Goal: Transaction & Acquisition: Book appointment/travel/reservation

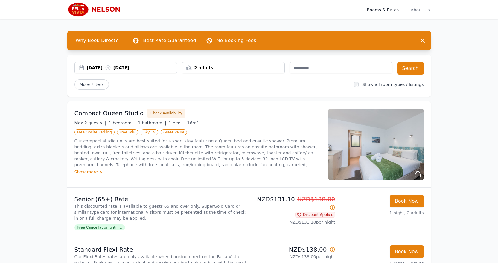
click at [106, 65] on div "[DATE] [DATE]" at bounding box center [132, 68] width 90 height 6
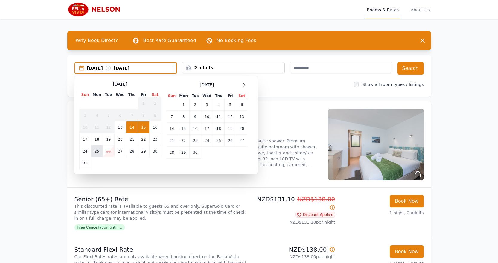
click at [98, 153] on td "25" at bounding box center [97, 152] width 12 height 12
click at [145, 152] on td "29" at bounding box center [143, 152] width 11 height 12
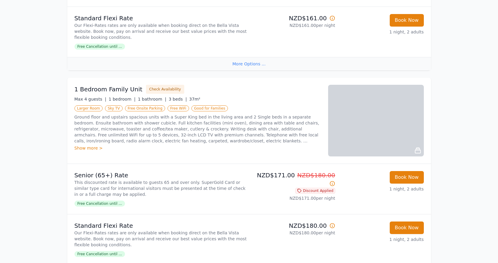
scroll to position [658, 0]
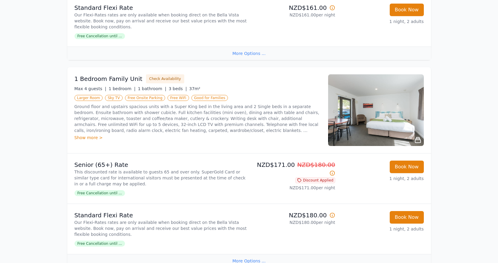
click at [418, 111] on img at bounding box center [376, 110] width 96 height 72
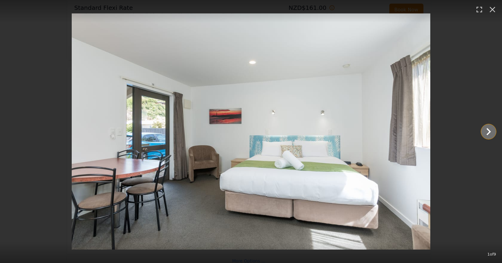
click at [485, 128] on icon "Show slide 2 of 9" at bounding box center [489, 132] width 14 height 14
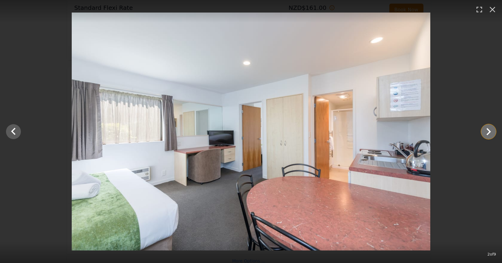
click at [485, 128] on icon "Show slide 3 of 9" at bounding box center [489, 132] width 14 height 14
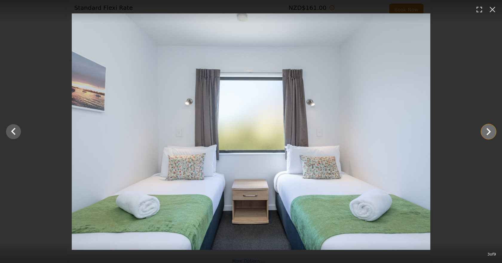
click at [485, 128] on icon "Show slide 4 of 9" at bounding box center [489, 132] width 14 height 14
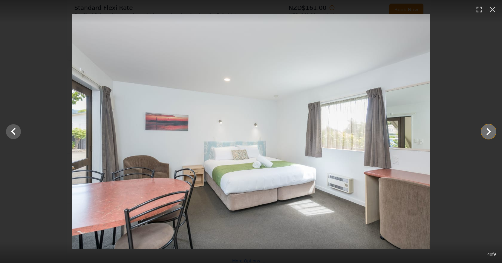
click at [485, 128] on icon "Show slide 5 of 9" at bounding box center [489, 132] width 14 height 14
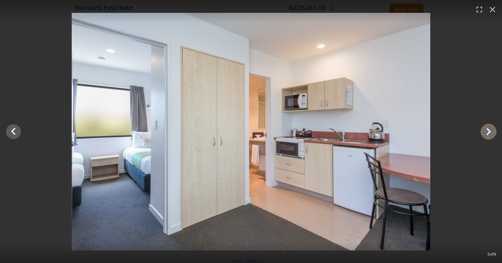
click at [485, 128] on icon "Show slide 6 of 9" at bounding box center [489, 132] width 14 height 14
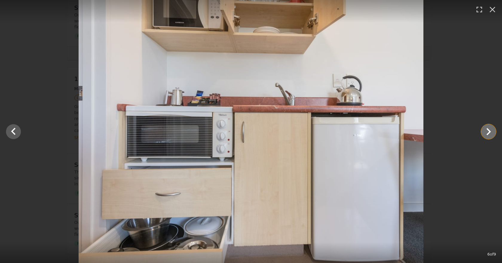
click at [485, 128] on icon "Show slide 7 of 9" at bounding box center [489, 132] width 14 height 14
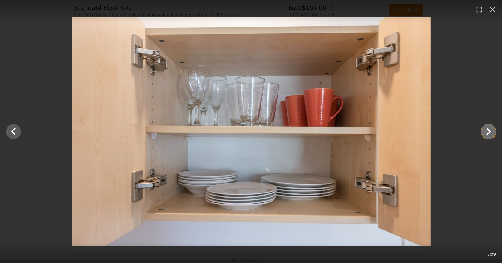
click at [485, 128] on icon "Show slide 8 of 9" at bounding box center [489, 132] width 14 height 14
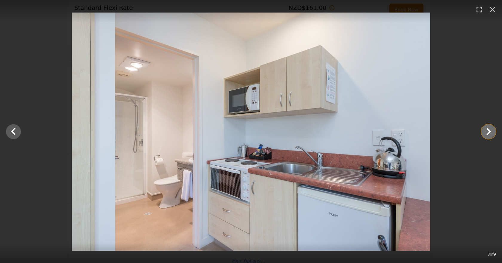
click at [485, 130] on icon "Show slide 9 of 9" at bounding box center [489, 132] width 14 height 14
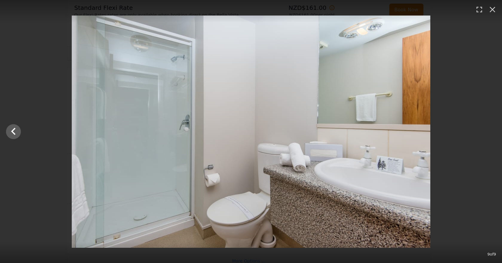
click at [485, 130] on div at bounding box center [251, 132] width 502 height 233
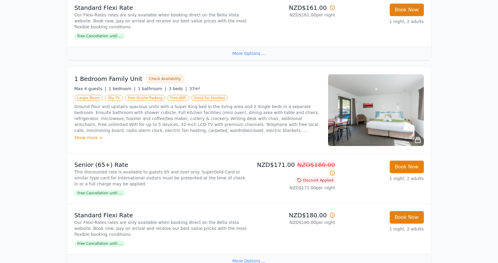
scroll to position [688, 0]
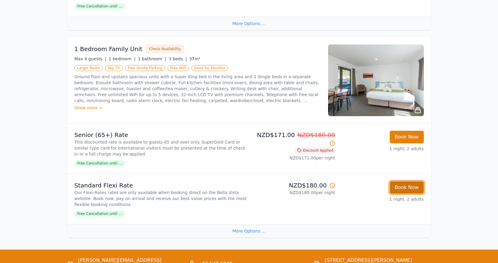
click at [402, 186] on button "Book Now" at bounding box center [407, 187] width 34 height 13
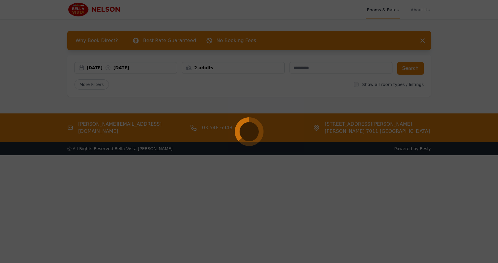
select select "**"
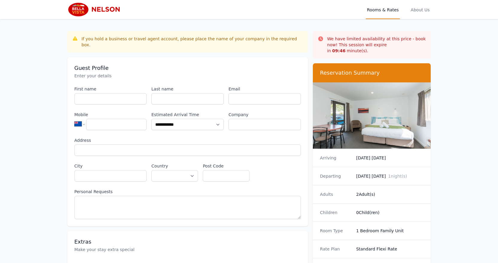
scroll to position [29, 0]
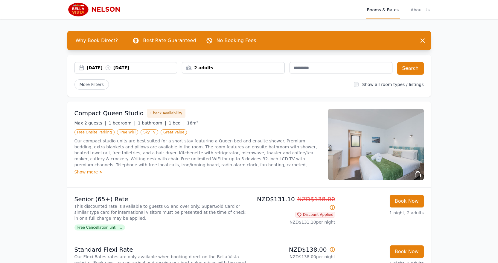
click at [148, 68] on div "[DATE] [DATE]" at bounding box center [132, 68] width 90 height 6
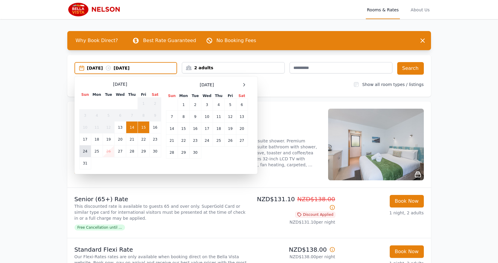
click at [84, 152] on td "24" at bounding box center [85, 152] width 12 height 12
click at [143, 153] on td "29" at bounding box center [143, 152] width 11 height 12
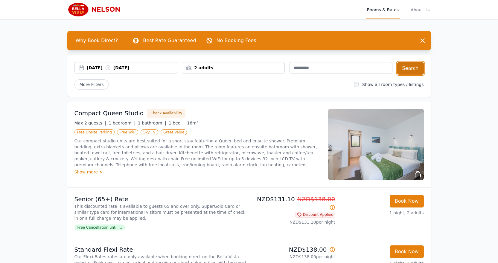
click at [413, 64] on button "Search" at bounding box center [410, 68] width 27 height 13
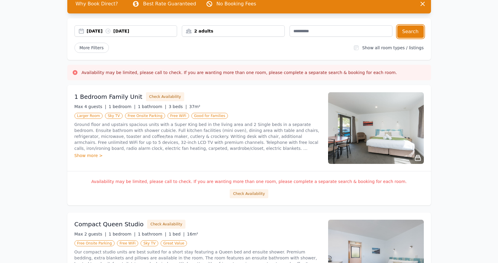
scroll to position [19, 0]
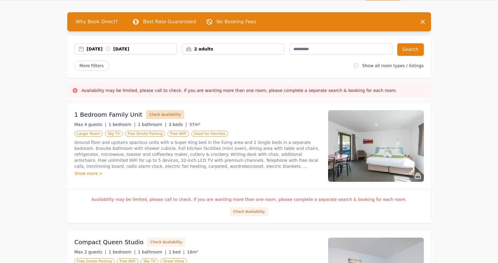
click at [152, 113] on button "Check Availability" at bounding box center [165, 114] width 38 height 9
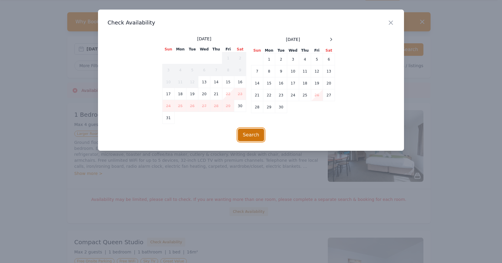
click at [250, 134] on button "Search" at bounding box center [251, 135] width 27 height 13
